Goal: Ask a question

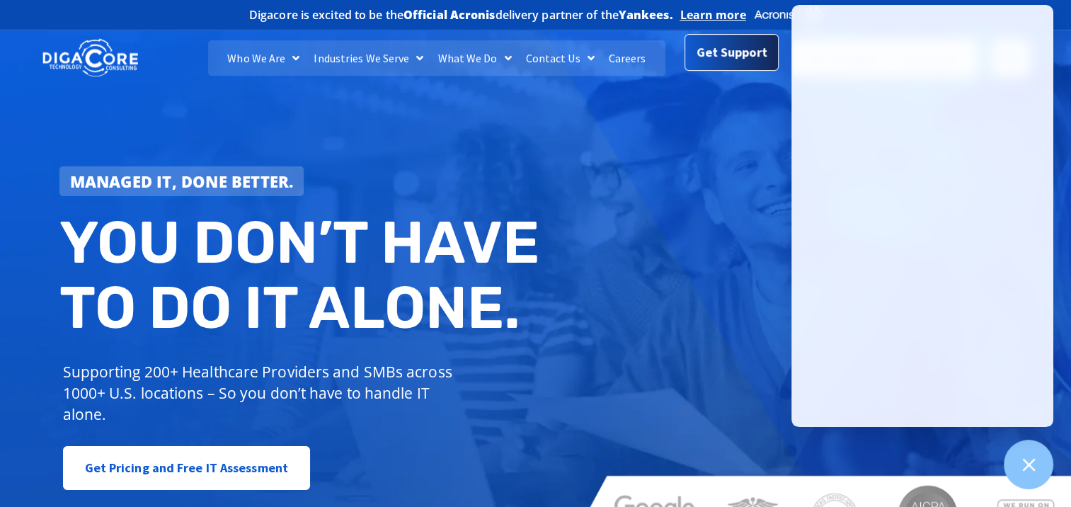
click at [711, 52] on span "Get Support" at bounding box center [731, 52] width 71 height 28
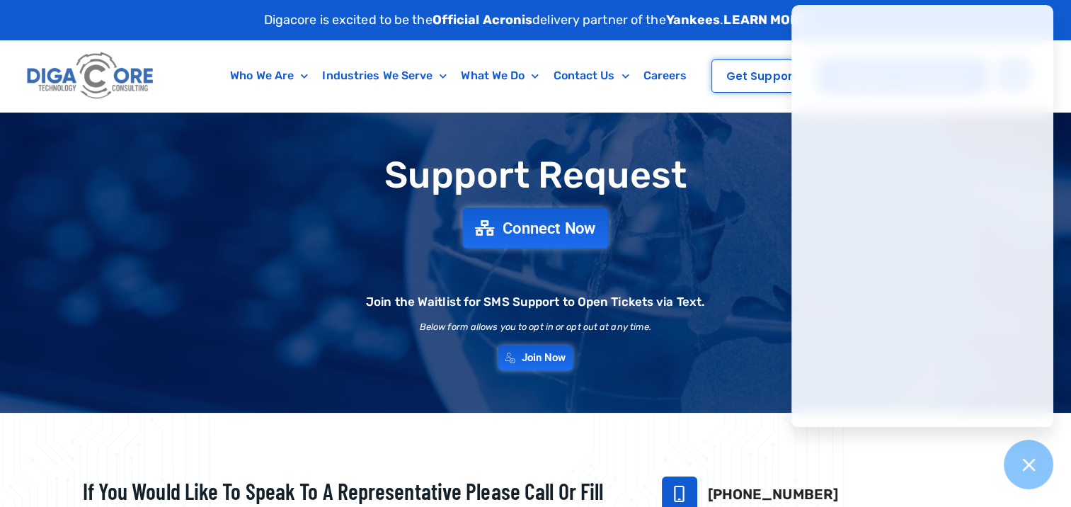
click at [534, 229] on span "Connect Now" at bounding box center [548, 228] width 93 height 16
click at [568, 229] on span "Connect Now" at bounding box center [548, 228] width 93 height 16
